Goal: Transaction & Acquisition: Purchase product/service

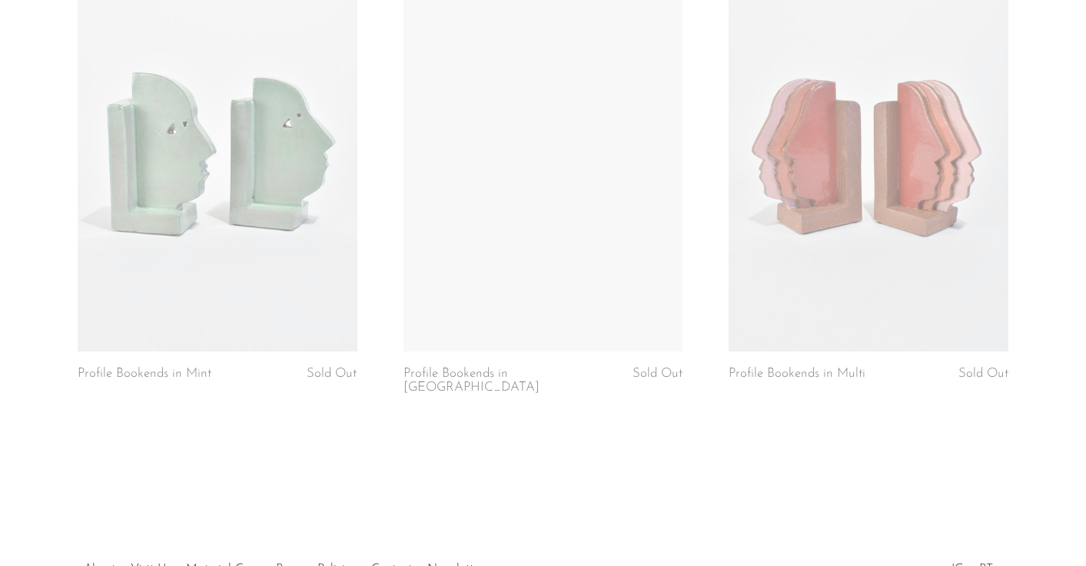
scroll to position [1292, 0]
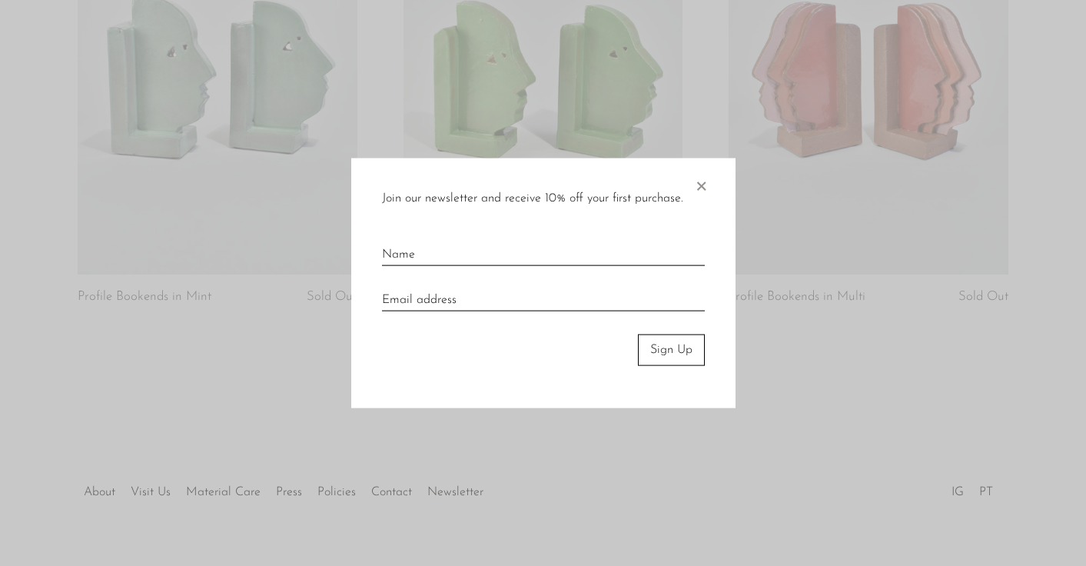
click at [702, 184] on span "×" at bounding box center [701, 182] width 15 height 49
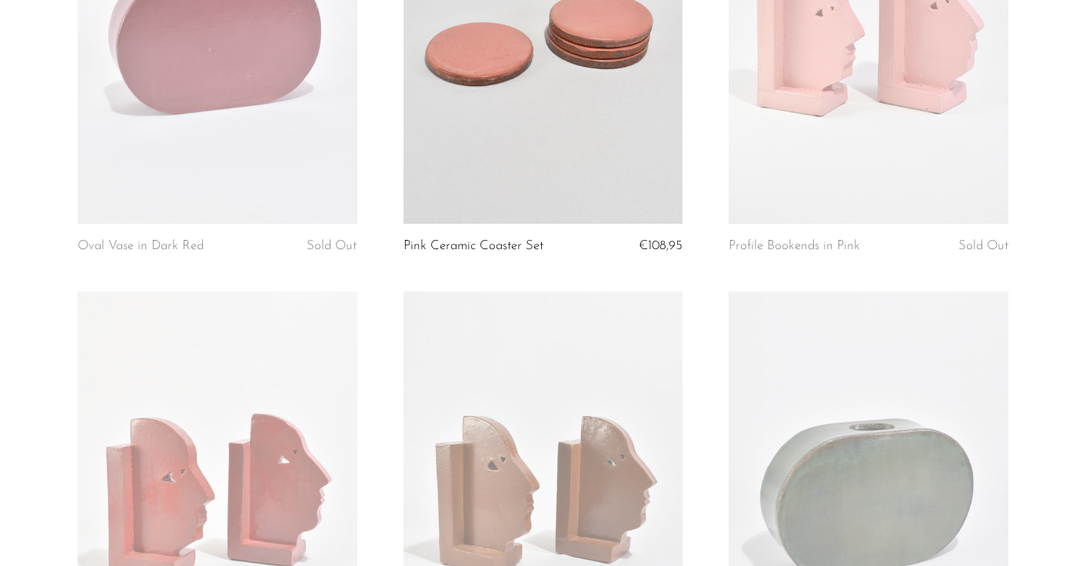
scroll to position [267, 0]
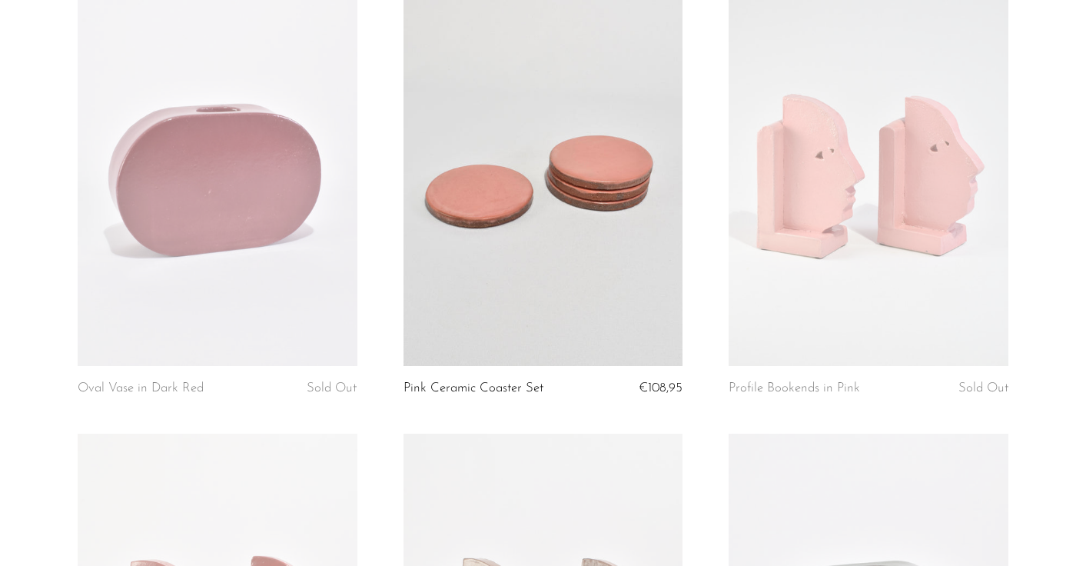
click at [865, 207] on link at bounding box center [869, 169] width 280 height 391
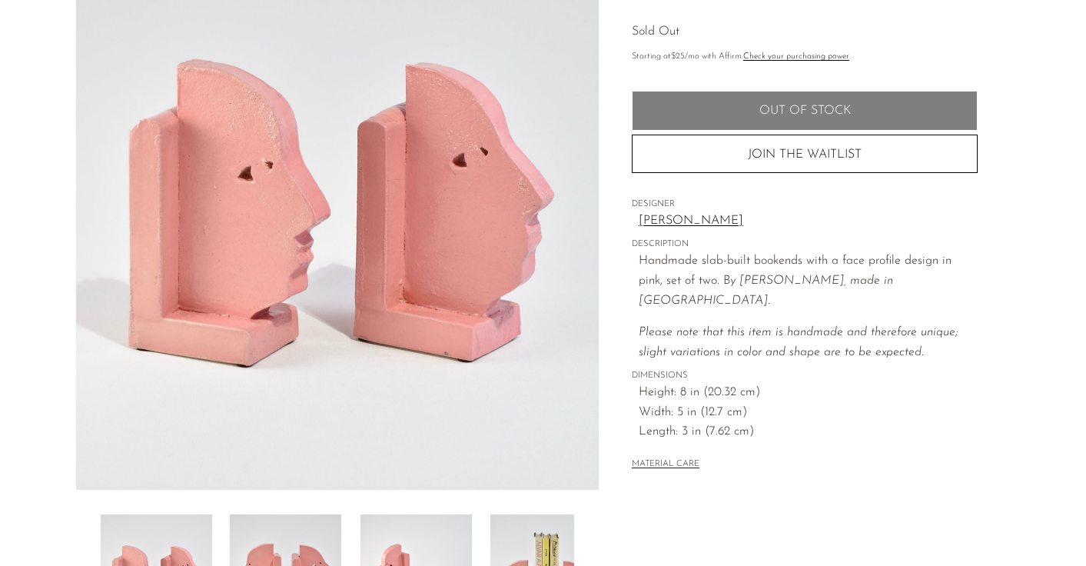
scroll to position [435, 0]
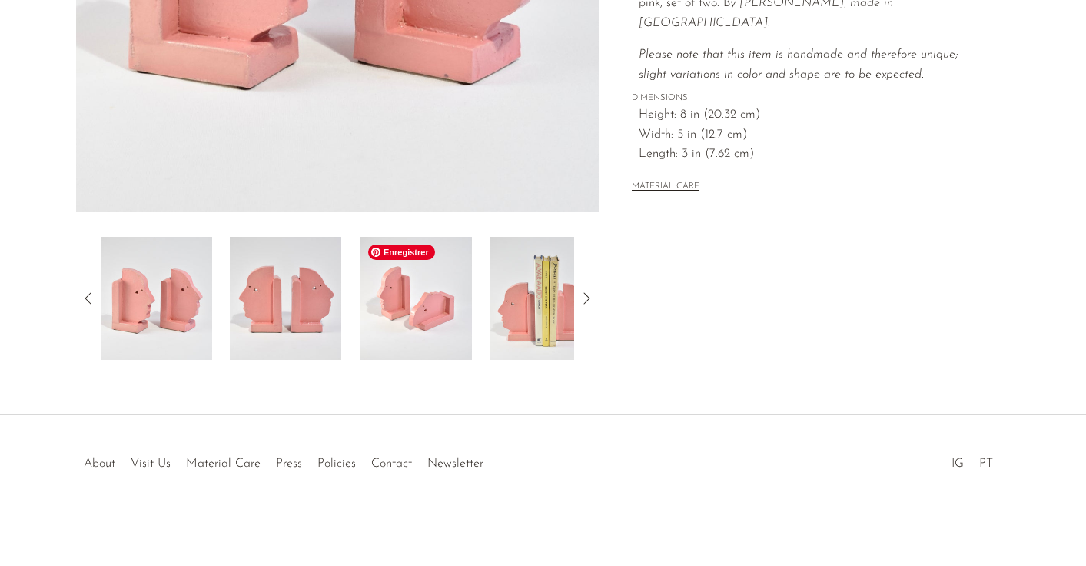
click at [431, 311] on img at bounding box center [416, 298] width 111 height 123
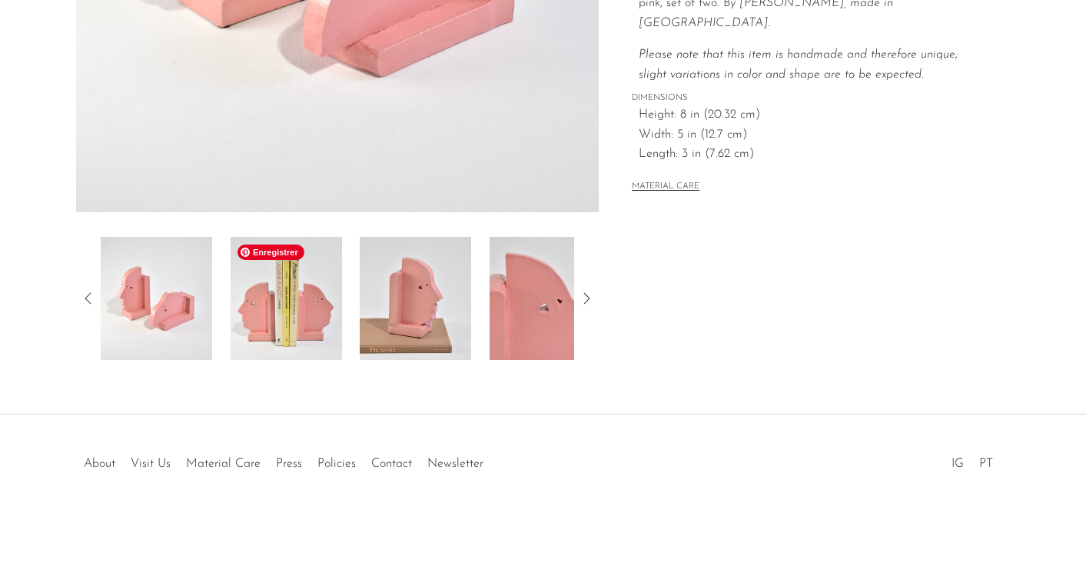
click at [328, 321] on img at bounding box center [285, 298] width 111 height 123
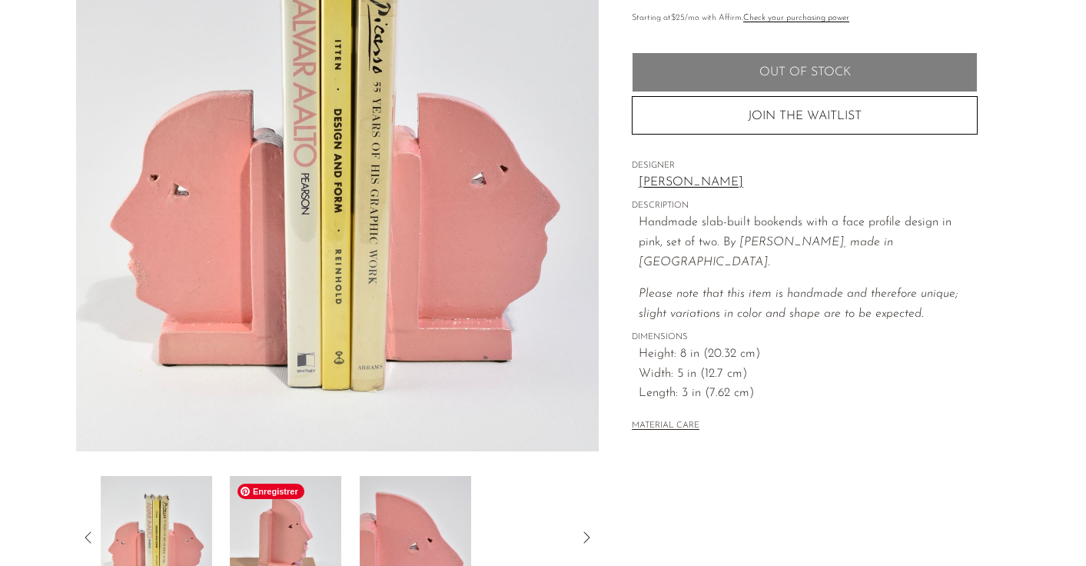
scroll to position [60, 0]
